Goal: Task Accomplishment & Management: Complete application form

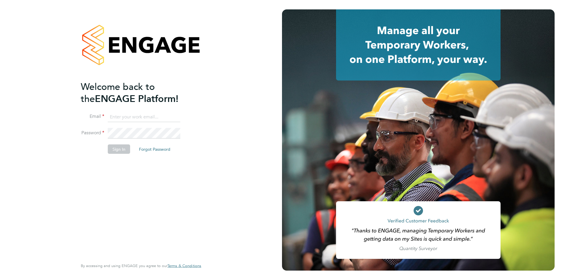
type input "jscholes@fr-group.co.uk"
click at [117, 147] on button "Sign In" at bounding box center [119, 148] width 22 height 9
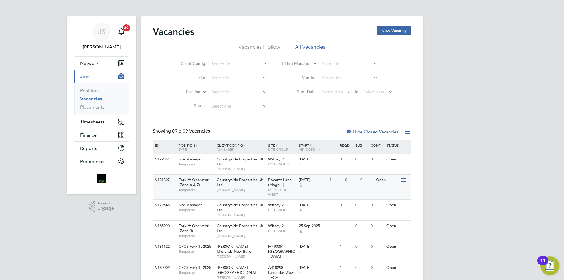
scroll to position [59, 0]
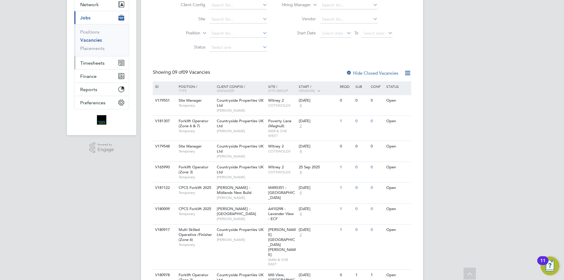
click at [88, 61] on span "Timesheets" at bounding box center [92, 63] width 24 height 6
click at [96, 64] on span "Timesheets" at bounding box center [92, 63] width 24 height 6
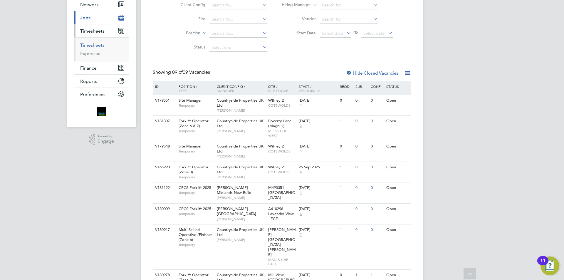
click at [93, 45] on link "Timesheets" at bounding box center [92, 45] width 24 height 6
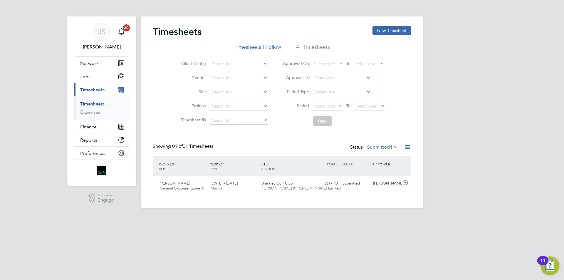
scroll to position [15, 51]
click at [389, 31] on button "New Timesheet" at bounding box center [392, 30] width 39 height 9
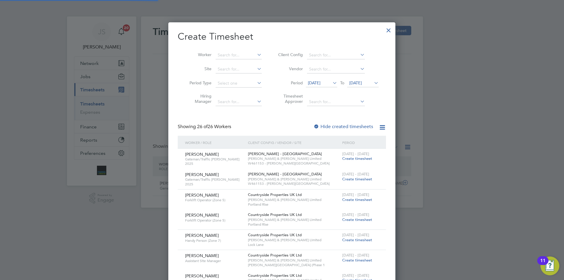
scroll to position [906, 227]
click at [236, 55] on input at bounding box center [239, 55] width 46 height 8
click at [240, 70] on li "[PERSON_NAME] ile" at bounding box center [240, 71] width 51 height 8
type input "[PERSON_NAME]"
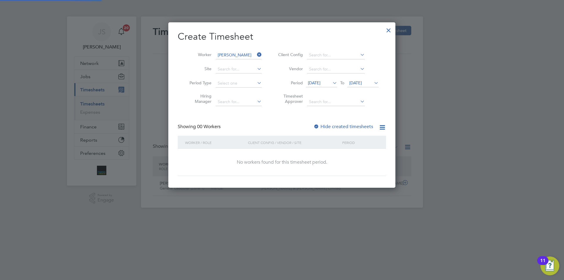
scroll to position [166, 227]
click at [320, 82] on span "[DATE]" at bounding box center [314, 82] width 13 height 5
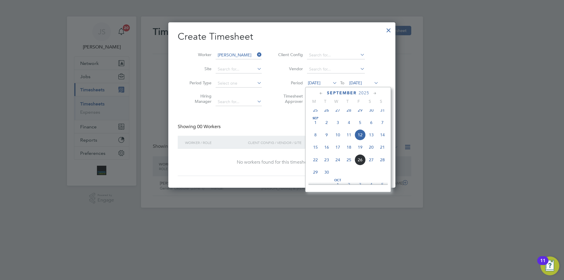
click at [338, 164] on span "24" at bounding box center [337, 159] width 11 height 11
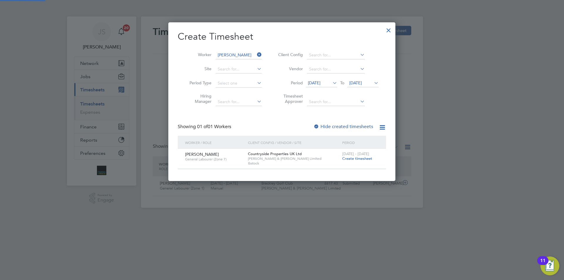
scroll to position [158, 227]
click at [359, 158] on span "Create timesheet" at bounding box center [357, 158] width 30 height 5
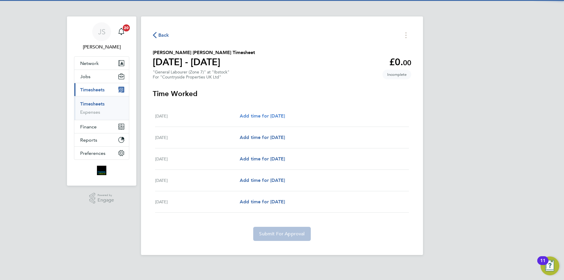
click at [244, 114] on span "Add time for [DATE]" at bounding box center [262, 116] width 45 height 6
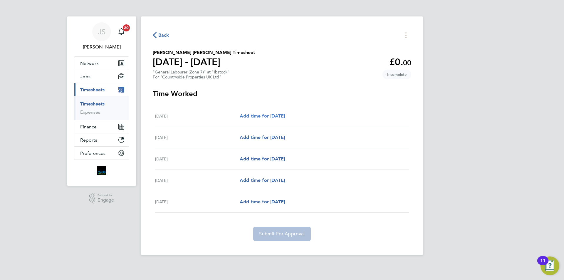
select select "30"
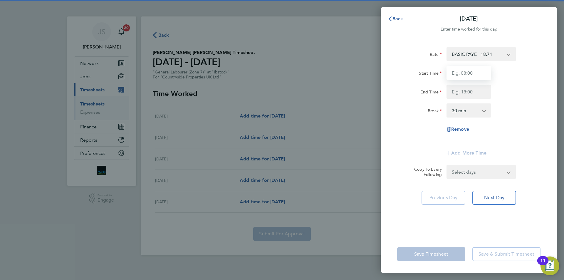
click at [463, 74] on input "Start Time" at bounding box center [469, 73] width 45 height 14
type input "07:30"
drag, startPoint x: 472, startPoint y: 96, endPoint x: 469, endPoint y: 99, distance: 4.0
click at [469, 99] on div "Rate BASIC PAYE - 18.71 Start Time 07:30 End Time Break 0 min 15 min 30 min 45 …" at bounding box center [468, 94] width 143 height 94
type input "16:30"
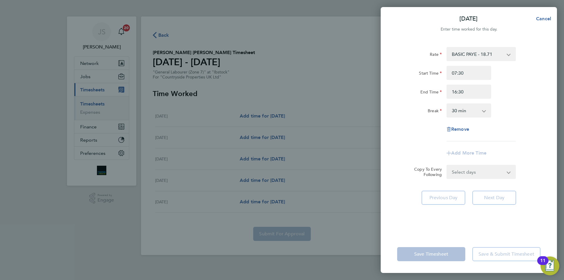
click at [477, 175] on select "Select days Day Weekday (Mon-Fri) Weekend (Sat-Sun) [DATE] [DATE] [DATE] [DATE]" at bounding box center [478, 171] width 62 height 13
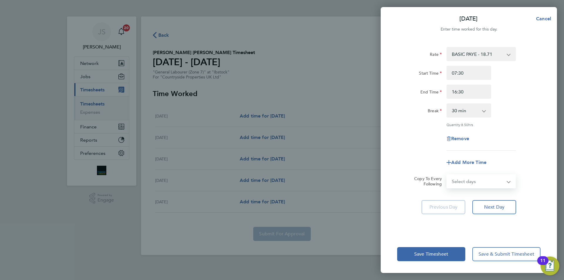
select select "WEEKDAY"
click at [447, 175] on select "Select days Day Weekday (Mon-Fri) Weekend (Sat-Sun) [DATE] [DATE] [DATE] [DATE]" at bounding box center [478, 181] width 62 height 13
select select "[DATE]"
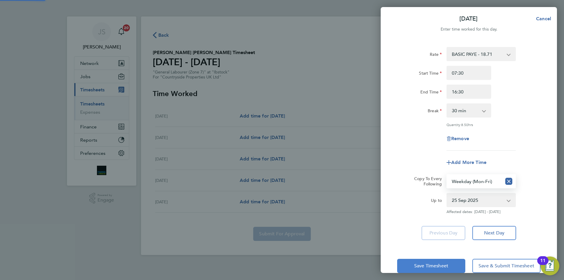
drag, startPoint x: 414, startPoint y: 140, endPoint x: 417, endPoint y: 261, distance: 121.1
click at [414, 140] on div "Remove" at bounding box center [469, 139] width 148 height 14
click at [420, 268] on button "Save Timesheet" at bounding box center [431, 266] width 68 height 14
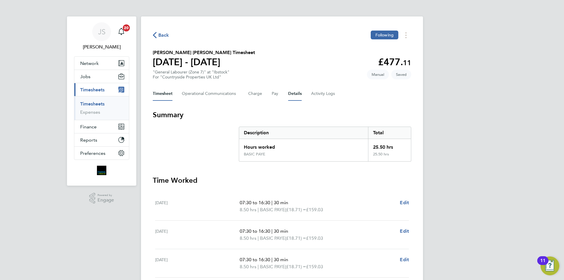
click at [291, 94] on button "Details" at bounding box center [295, 94] width 14 height 14
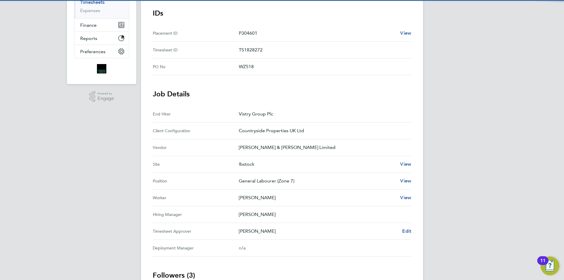
scroll to position [14, 0]
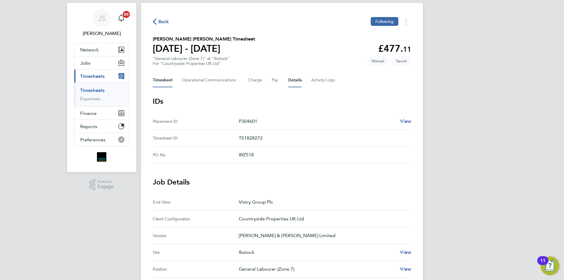
click at [162, 79] on button "Timesheet" at bounding box center [163, 80] width 20 height 14
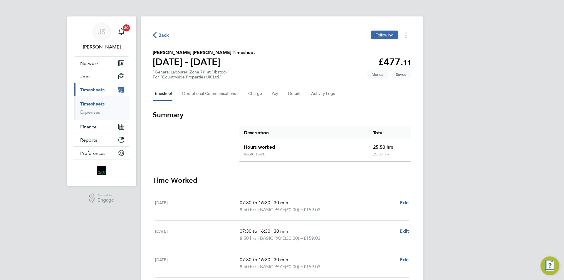
scroll to position [92, 0]
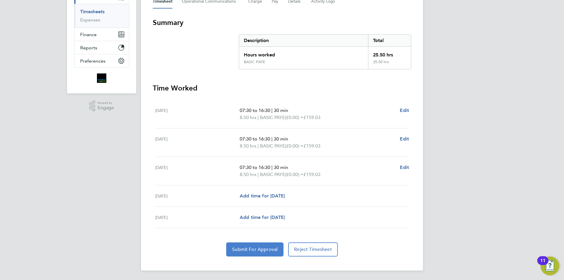
click at [262, 247] on span "Submit For Approval" at bounding box center [255, 250] width 46 height 6
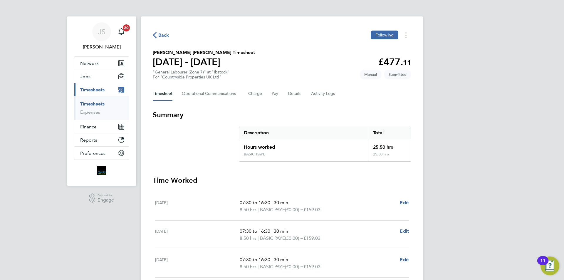
click at [161, 31] on button "Back" at bounding box center [161, 34] width 16 height 7
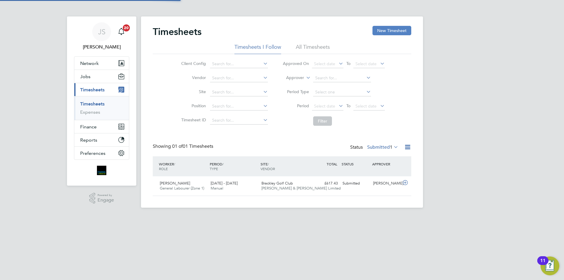
scroll to position [15, 51]
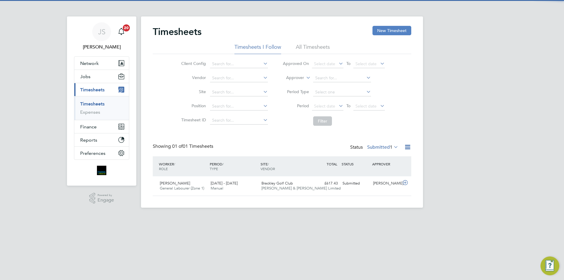
click at [388, 32] on button "New Timesheet" at bounding box center [392, 30] width 39 height 9
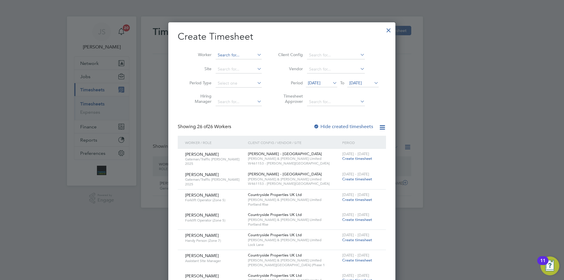
scroll to position [906, 227]
click at [236, 53] on input at bounding box center [239, 55] width 46 height 8
click at [237, 60] on li "[PERSON_NAME] La wal" at bounding box center [240, 63] width 51 height 8
type input "[PERSON_NAME]"
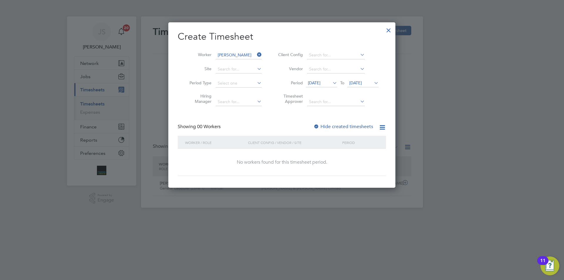
scroll to position [3, 3]
click at [317, 86] on span "[DATE]" at bounding box center [321, 83] width 31 height 8
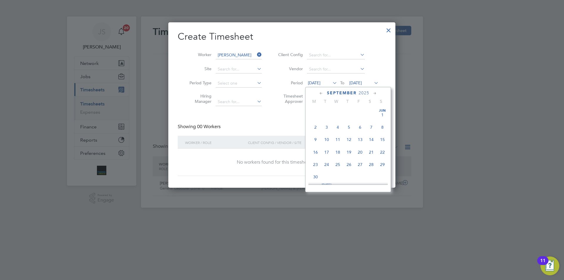
scroll to position [191, 0]
click at [315, 165] on span "22" at bounding box center [315, 159] width 11 height 11
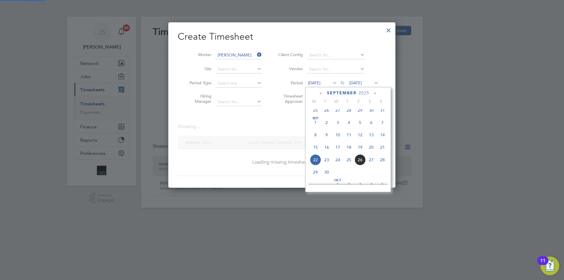
scroll to position [0, 0]
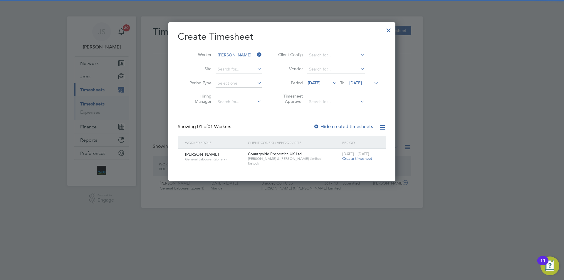
click at [358, 160] on span "Create timesheet" at bounding box center [357, 158] width 30 height 5
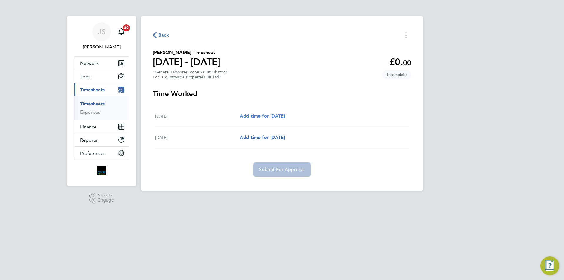
click at [270, 112] on div "[DATE] Add time for [DATE] Add time for [DATE]" at bounding box center [282, 115] width 254 height 21
click at [270, 115] on span "Add time for [DATE]" at bounding box center [262, 116] width 45 height 6
select select "30"
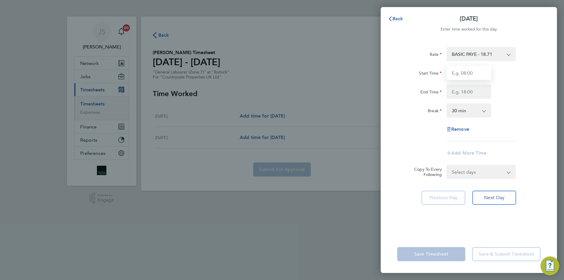
click at [467, 71] on input "Start Time" at bounding box center [469, 73] width 45 height 14
type input "07:30"
click at [460, 89] on input "End Time" at bounding box center [469, 92] width 45 height 14
type input "16:30"
click at [500, 122] on div "Rate BASIC PAYE - 18.71 Start Time 07:30 End Time 16:30 Break 0 min 15 min 30 m…" at bounding box center [468, 94] width 143 height 94
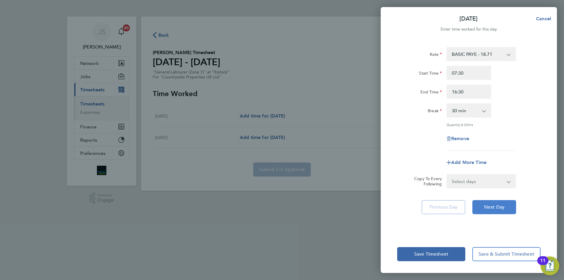
click at [491, 207] on span "Next Day" at bounding box center [494, 207] width 20 height 6
select select "30"
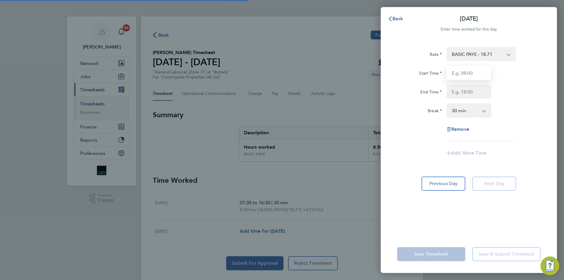
click at [465, 73] on input "Start Time" at bounding box center [469, 73] width 45 height 14
type input "07:30"
click at [460, 92] on input "End Time" at bounding box center [469, 92] width 45 height 14
type input "16:30"
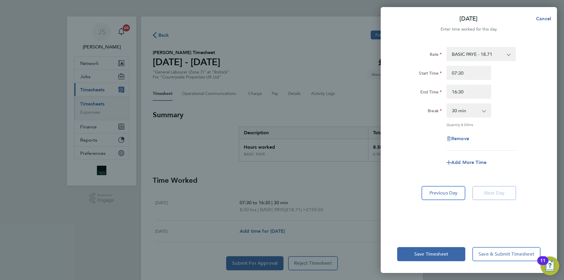
drag, startPoint x: 551, startPoint y: 146, endPoint x: 542, endPoint y: 147, distance: 8.8
click at [551, 146] on div "Rate BASIC PAYE - 18.71 Start Time 07:30 End Time 16:30 Break 0 min 15 min 30 m…" at bounding box center [469, 137] width 176 height 195
click at [419, 251] on button "Save Timesheet" at bounding box center [431, 254] width 68 height 14
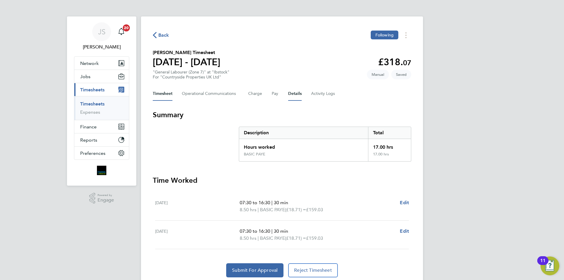
click at [290, 95] on button "Details" at bounding box center [295, 94] width 14 height 14
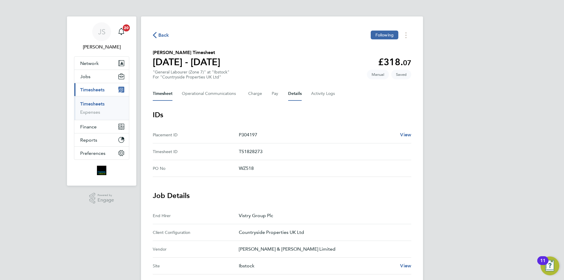
click at [164, 94] on button "Timesheet" at bounding box center [163, 94] width 20 height 14
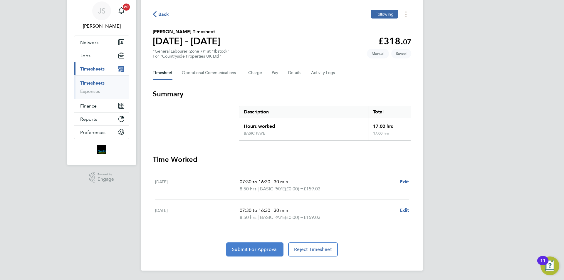
click at [256, 250] on span "Submit For Approval" at bounding box center [255, 250] width 46 height 6
click at [167, 14] on span "Back" at bounding box center [163, 14] width 11 height 7
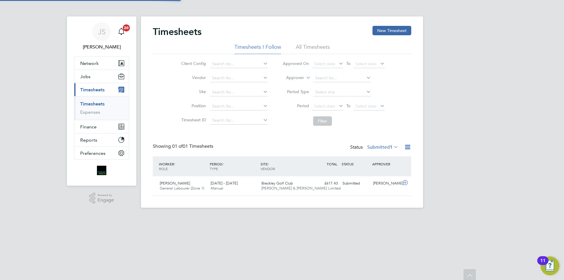
scroll to position [15, 51]
click at [391, 25] on div "Timesheets New Timesheet Timesheets I Follow All Timesheets Client Config Vendo…" at bounding box center [282, 111] width 282 height 191
drag, startPoint x: 390, startPoint y: 28, endPoint x: 386, endPoint y: 26, distance: 4.7
click at [390, 28] on button "New Timesheet" at bounding box center [392, 30] width 39 height 9
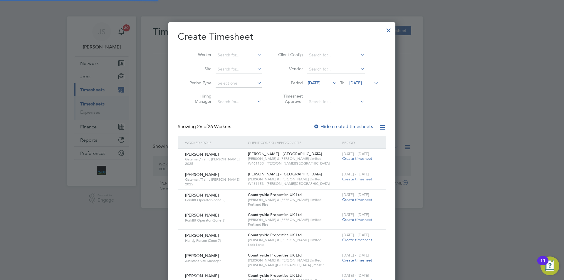
scroll to position [906, 227]
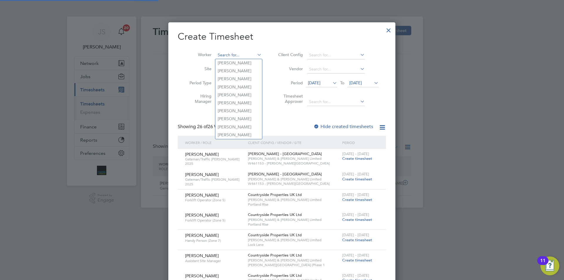
click at [233, 52] on input at bounding box center [239, 55] width 46 height 8
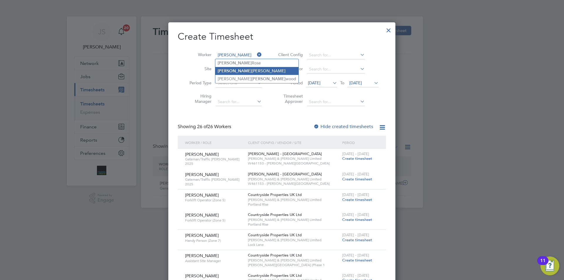
click at [241, 69] on li "[PERSON_NAME]" at bounding box center [256, 71] width 83 height 8
type input "[PERSON_NAME]"
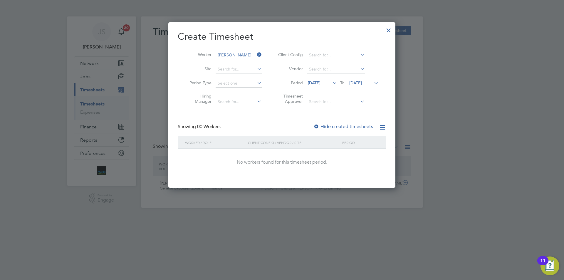
scroll to position [3, 3]
click at [321, 83] on span "[DATE]" at bounding box center [314, 82] width 13 height 5
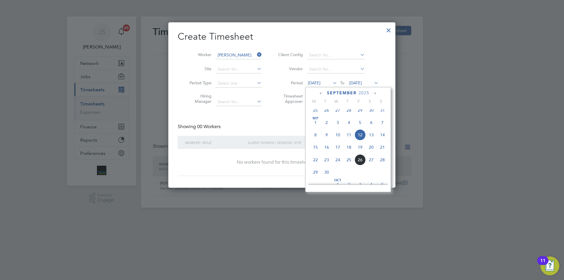
click at [316, 165] on span "22" at bounding box center [315, 159] width 11 height 11
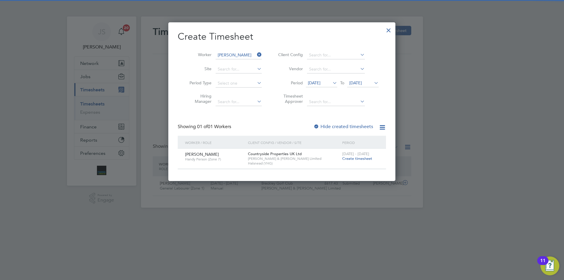
click at [365, 160] on span "Create timesheet" at bounding box center [357, 158] width 30 height 5
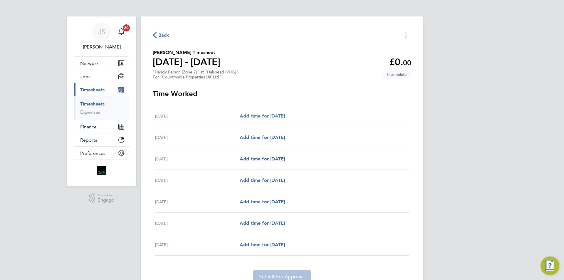
click at [266, 115] on span "Add time for [DATE]" at bounding box center [262, 116] width 45 height 6
select select "30"
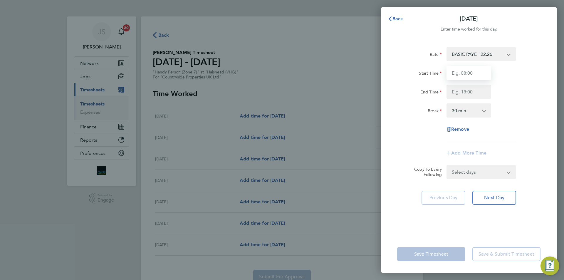
drag, startPoint x: 471, startPoint y: 76, endPoint x: 464, endPoint y: 78, distance: 7.4
click at [471, 76] on input "Start Time" at bounding box center [469, 73] width 45 height 14
type input "07:30"
click at [463, 93] on input "End Time" at bounding box center [469, 92] width 45 height 14
type input "16:30"
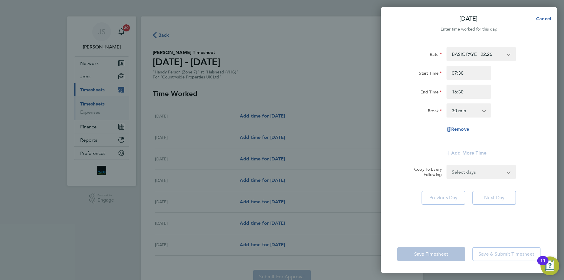
click at [458, 171] on form "Rate BASIC PAYE - 22.26 Start Time 07:30 End Time 16:30 Break 0 min 15 min 30 m…" at bounding box center [468, 113] width 143 height 132
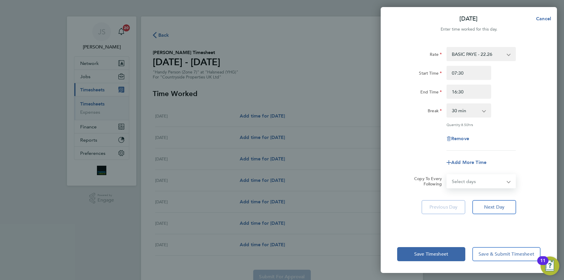
select select "WEEKDAY"
click at [447, 175] on select "Select days Day Weekday (Mon-Fri) Weekend (Sat-Sun) [DATE] [DATE] [DATE] [DATE]…" at bounding box center [478, 181] width 62 height 13
select select "[DATE]"
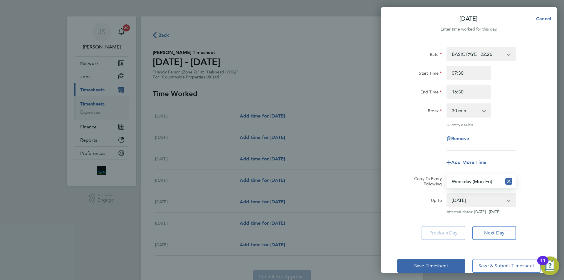
click at [403, 130] on div "Rate BASIC PAYE - 22.26 Start Time 07:30 End Time 16:30 Break 0 min 15 min 30 m…" at bounding box center [468, 99] width 143 height 104
click at [425, 263] on span "Save Timesheet" at bounding box center [431, 266] width 34 height 6
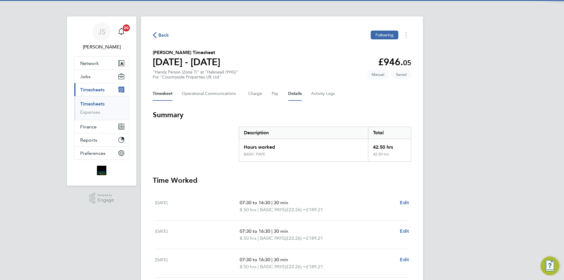
click at [289, 90] on button "Details" at bounding box center [295, 94] width 14 height 14
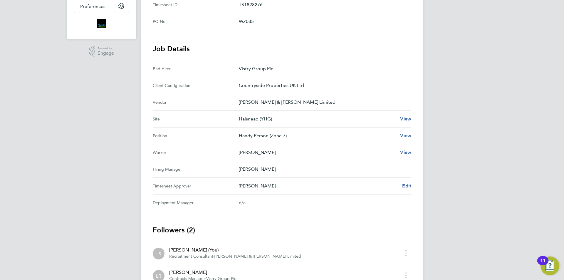
scroll to position [29, 0]
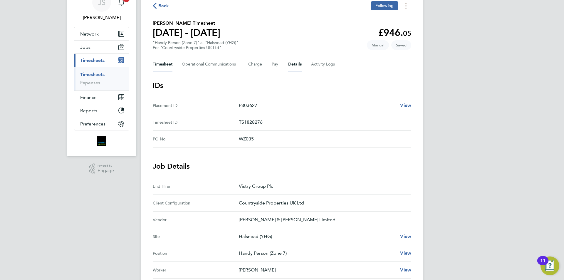
click at [170, 64] on button "Timesheet" at bounding box center [163, 64] width 20 height 14
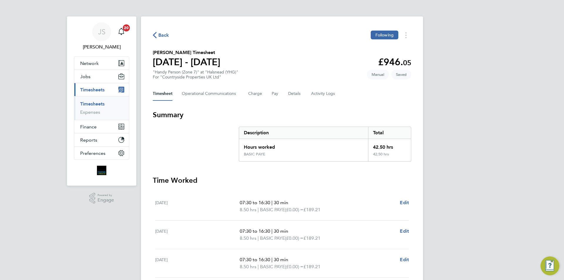
scroll to position [147, 0]
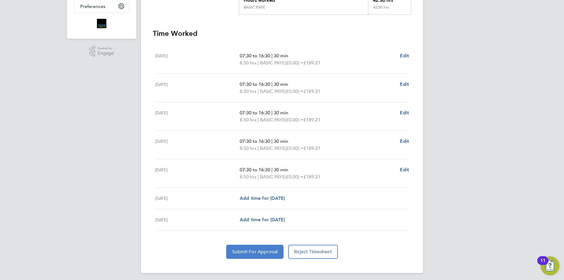
click at [266, 246] on button "Submit For Approval" at bounding box center [254, 252] width 57 height 14
